Goal: Task Accomplishment & Management: Manage account settings

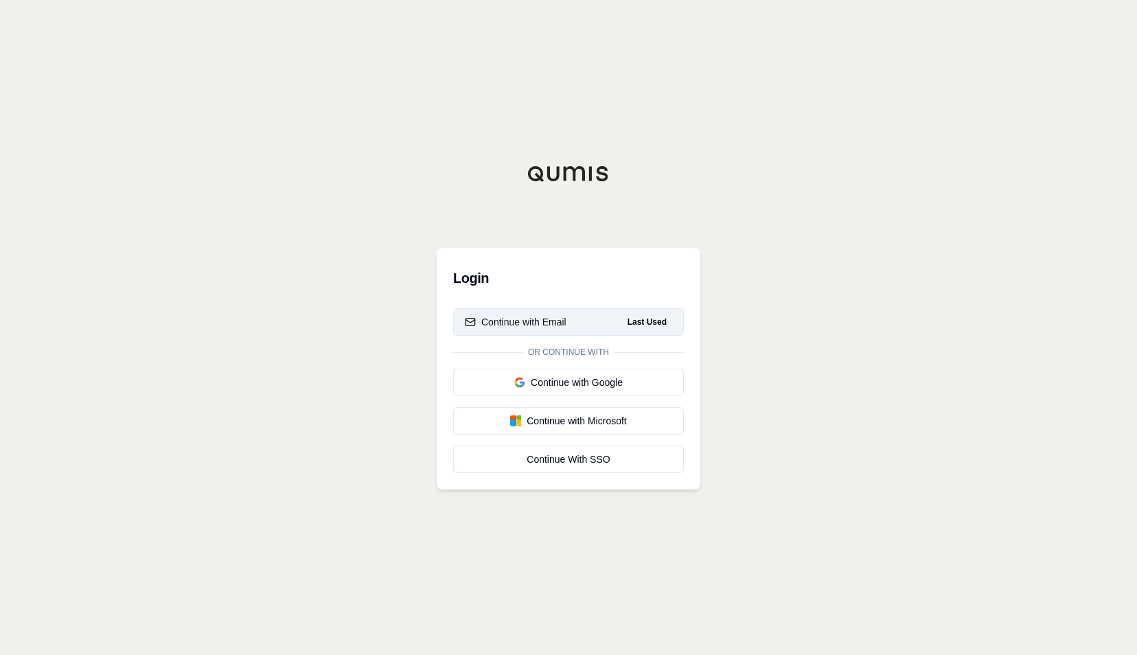
click at [596, 323] on button "Continue with Email Last Used" at bounding box center [568, 321] width 231 height 27
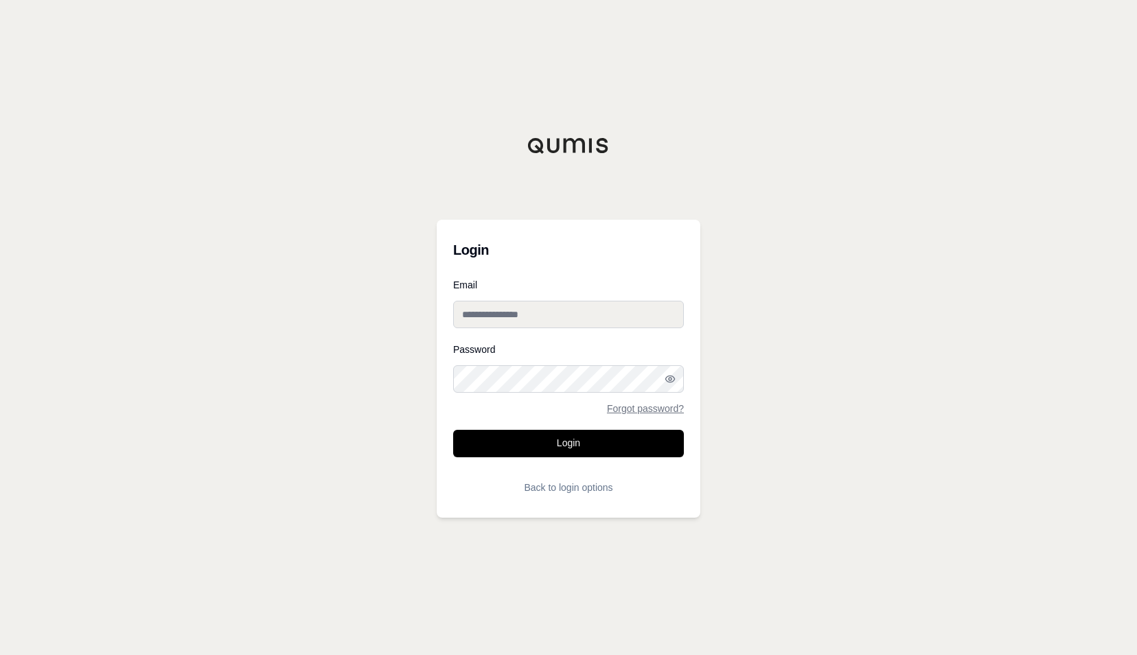
type input "**********"
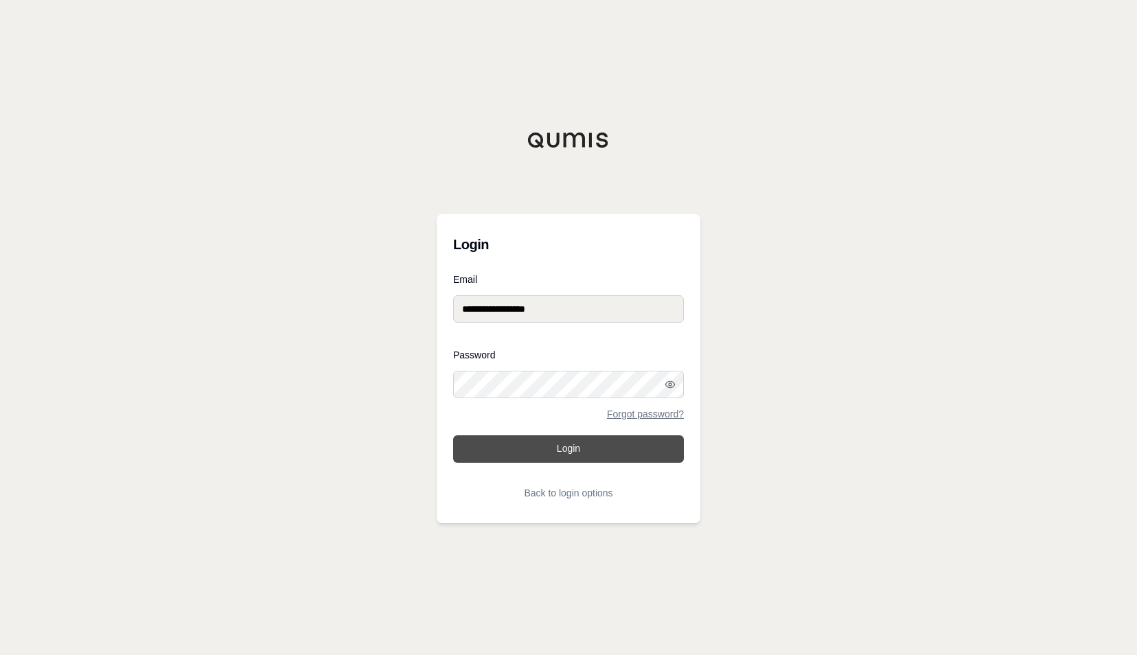
click at [577, 444] on button "Login" at bounding box center [568, 448] width 231 height 27
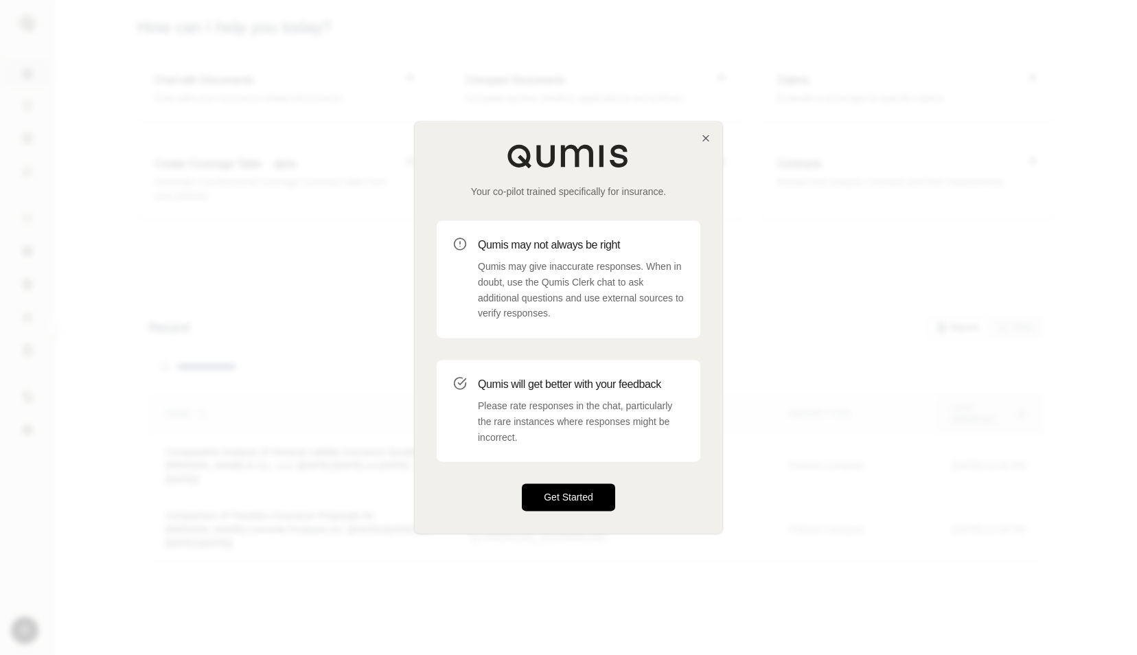
click at [548, 498] on button "Get Started" at bounding box center [568, 497] width 93 height 27
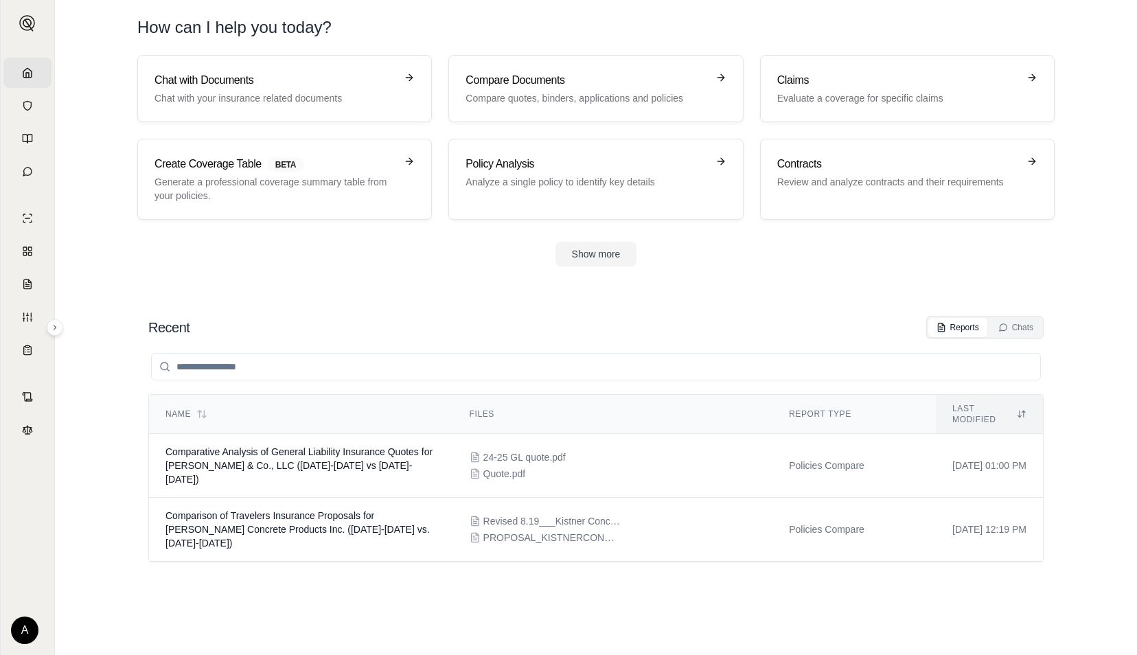
click at [28, 636] on html "Home Vault Prompts Chats Single Policy Comparisons Claims Custom Report Coverag…" at bounding box center [568, 327] width 1137 height 655
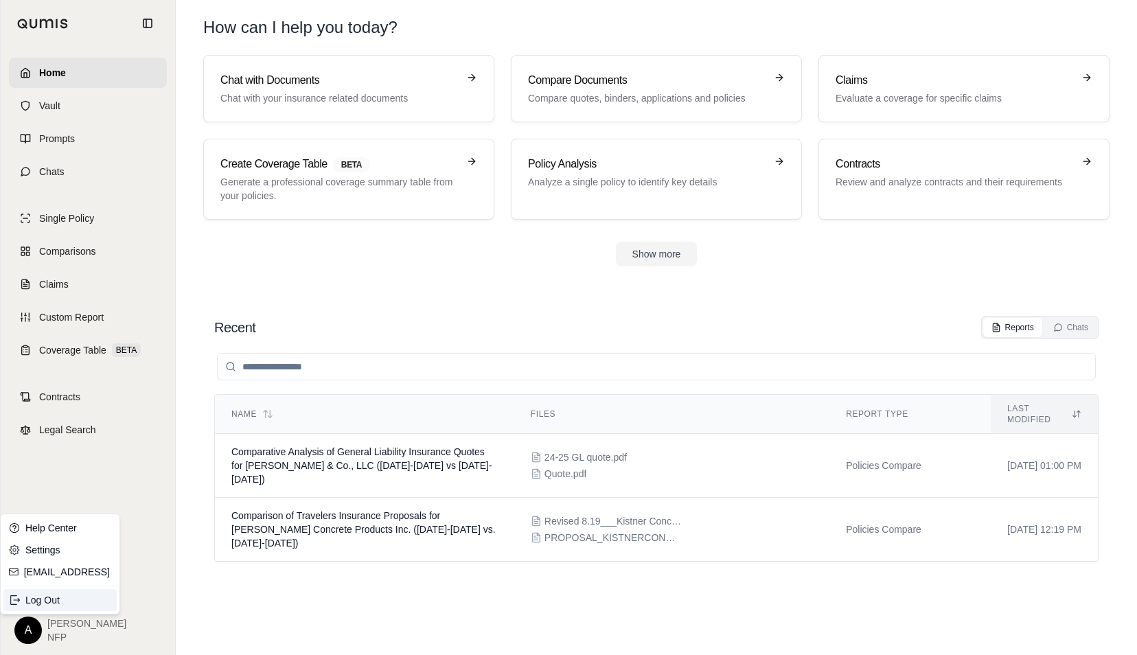
click at [67, 603] on div "Log Out" at bounding box center [59, 600] width 113 height 22
